Goal: Ask a question

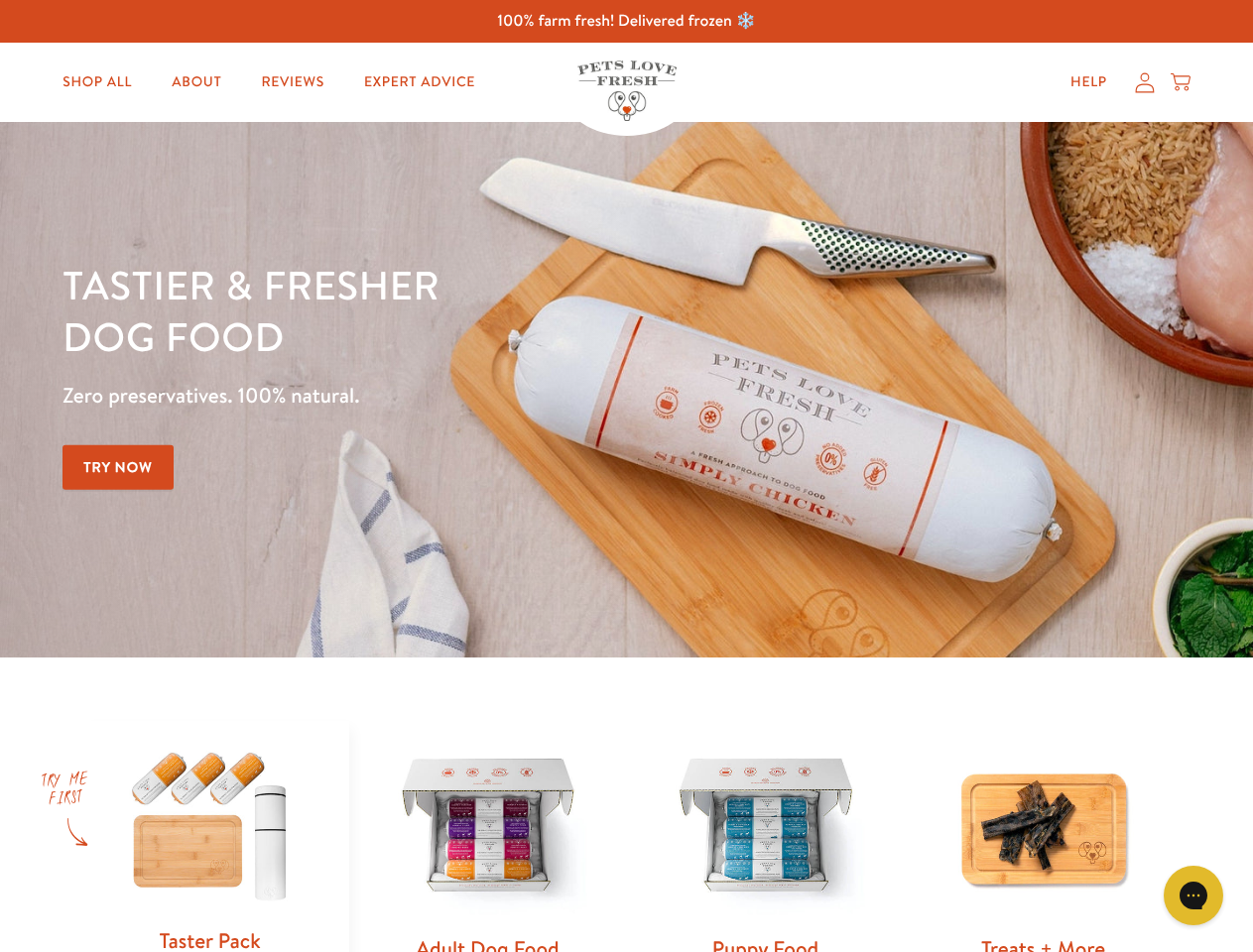
click at [626, 476] on div "Tastier & fresher dog food Zero preservatives. 100% natural. Try Now" at bounding box center [438, 389] width 752 height 262
click at [1193, 895] on icon "Gorgias live chat" at bounding box center [1192, 894] width 19 height 19
